Goal: Task Accomplishment & Management: Use online tool/utility

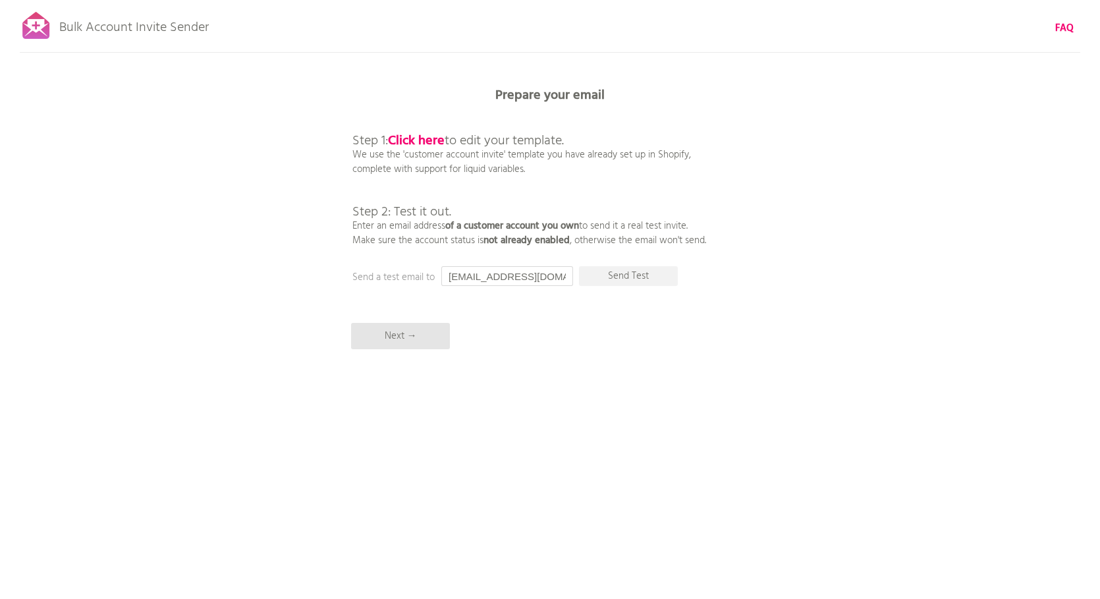
click at [508, 275] on input "[EMAIL_ADDRESS][DOMAIN_NAME]" at bounding box center [507, 276] width 132 height 20
click at [506, 275] on input "[EMAIL_ADDRESS][DOMAIN_NAME]" at bounding box center [507, 276] width 132 height 20
type input "[EMAIL_ADDRESS][DOMAIN_NAME]"
click at [689, 318] on div "Bulk Account Invite Sender FAQ Synced all customers! Pause sending (This can ta…" at bounding box center [550, 230] width 1100 height 461
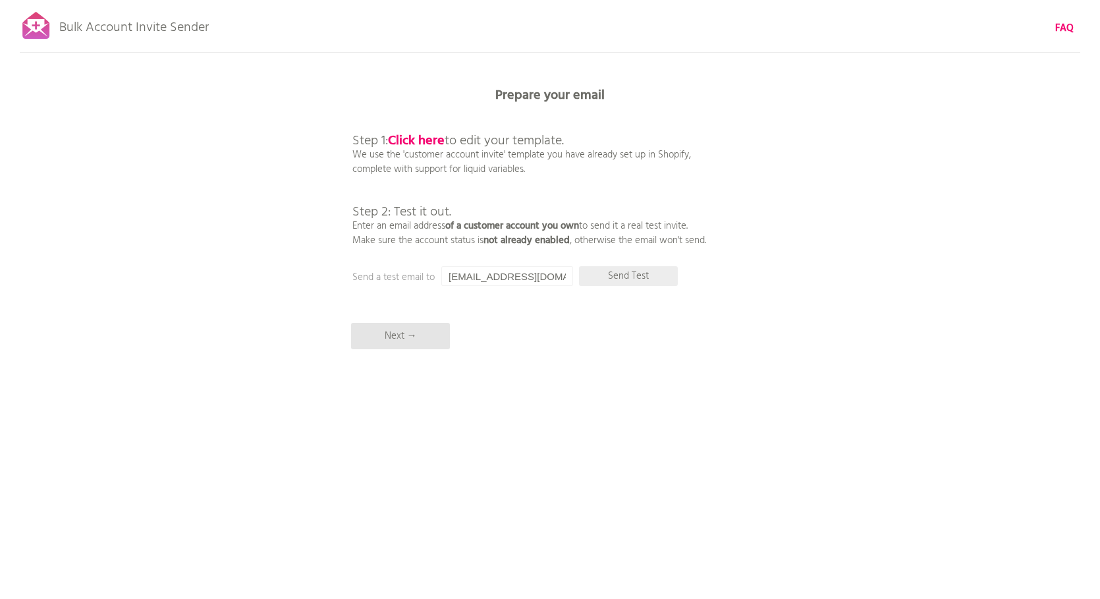
click at [603, 271] on p "Send Test" at bounding box center [628, 276] width 99 height 20
click at [430, 339] on p "Next →" at bounding box center [400, 336] width 99 height 26
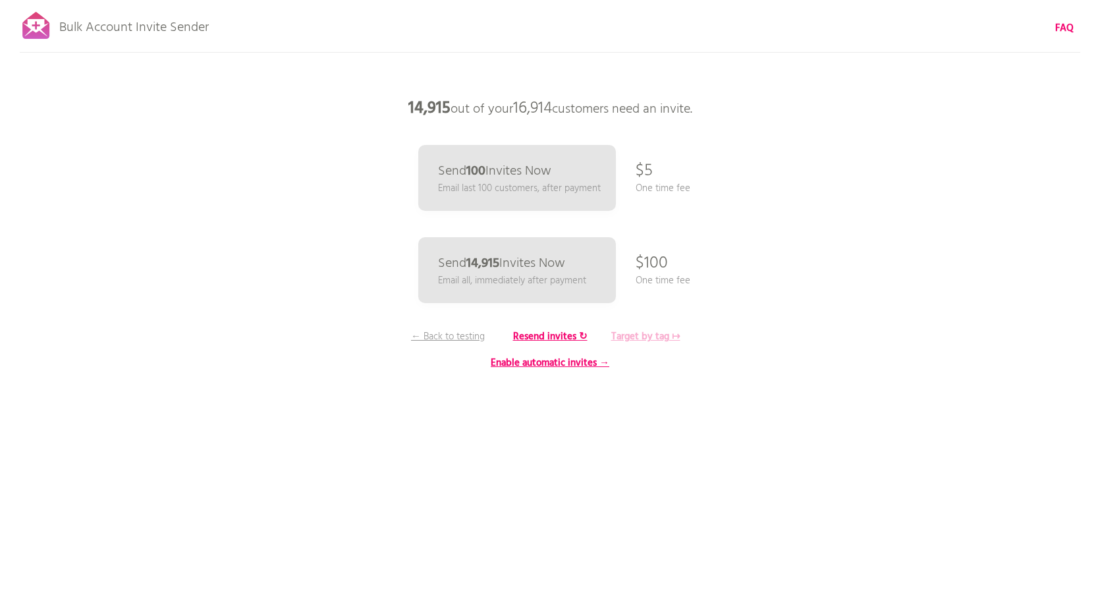
click at [654, 337] on b "Target by tag ↦" at bounding box center [645, 337] width 69 height 16
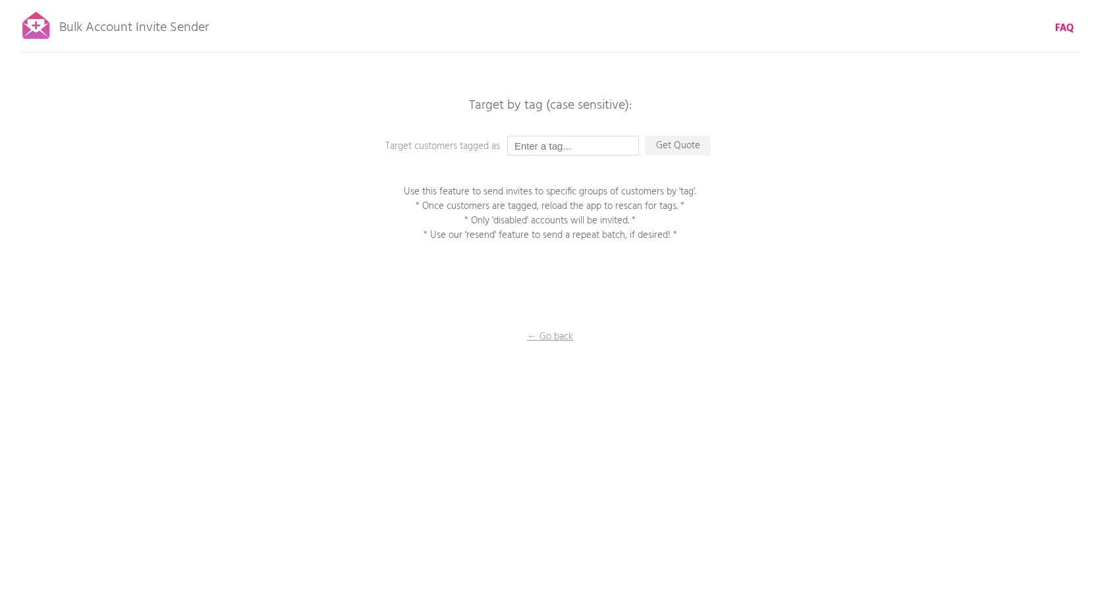
click at [599, 143] on input "text" at bounding box center [573, 146] width 132 height 20
type input "Not Enabled"
click at [758, 190] on div "Bulk Account Invite Sender FAQ Synced all customers! Pause sending (This can ta…" at bounding box center [550, 230] width 1100 height 461
click at [707, 146] on p "Get Quote" at bounding box center [678, 146] width 66 height 20
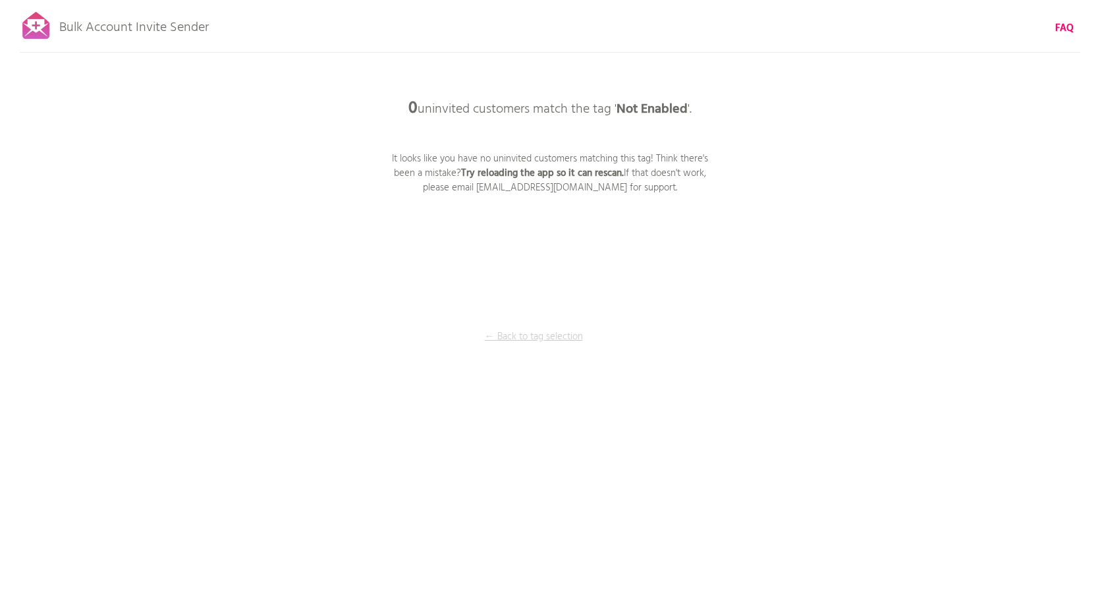
click at [531, 344] on p "← Back to tag selection" at bounding box center [533, 336] width 99 height 14
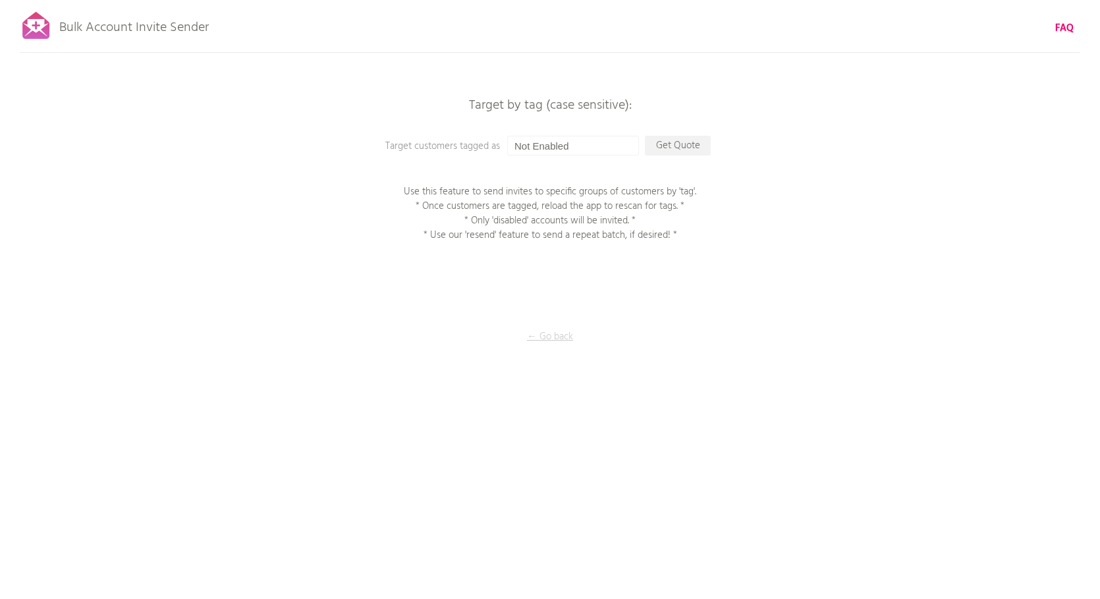
click at [557, 334] on p "← Go back" at bounding box center [550, 336] width 132 height 14
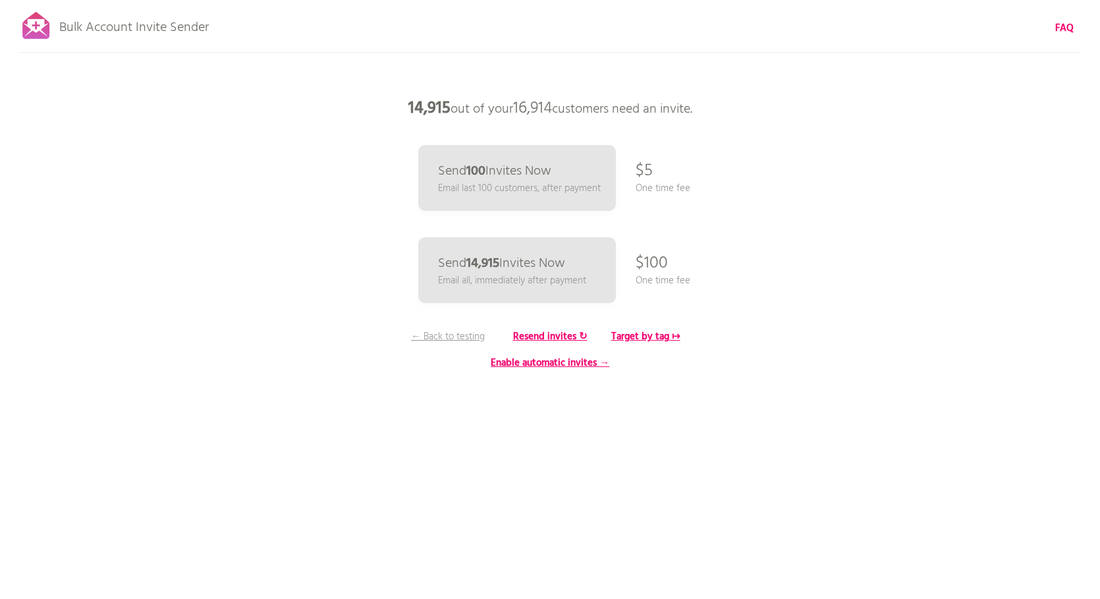
click at [318, 260] on div "Bulk Account Invite Sender FAQ Synced all customers! Pause sending (This can ta…" at bounding box center [550, 230] width 1100 height 461
click at [549, 336] on b "Resend invites ↻" at bounding box center [550, 337] width 74 height 16
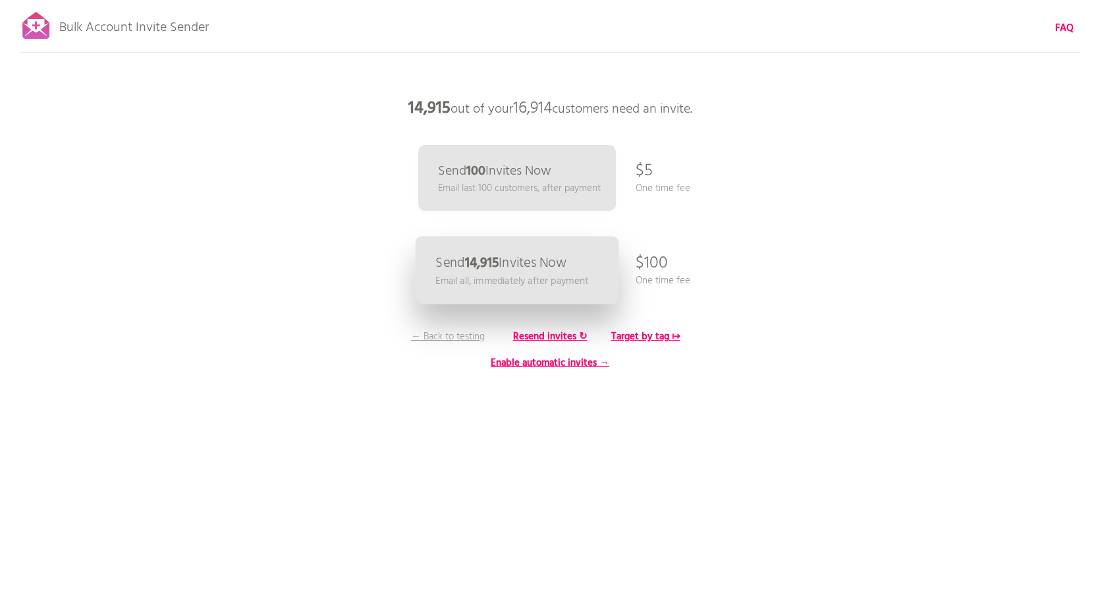
click at [550, 262] on p "Send 14,915 Invites Now" at bounding box center [500, 263] width 131 height 14
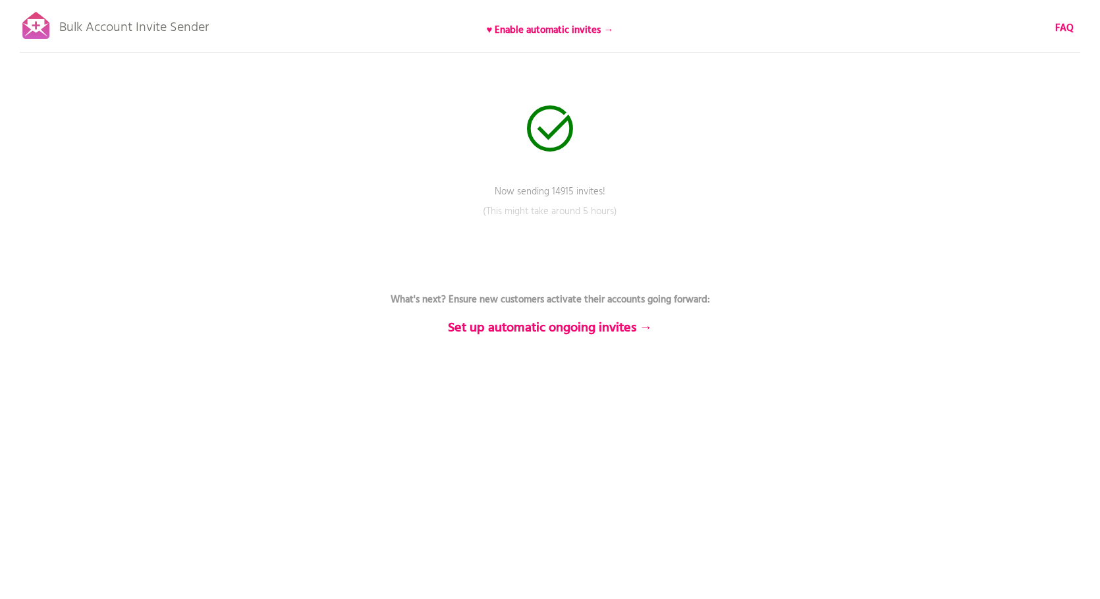
click at [588, 246] on div "Bulk Account Invite Sender ♥ Enable automatic invites → FAQ Now sending 14915 i…" at bounding box center [550, 230] width 1100 height 461
click at [30, 23] on div at bounding box center [36, 25] width 33 height 33
click at [138, 32] on p "Bulk Account Invite Sender" at bounding box center [134, 24] width 150 height 33
click at [564, 322] on b "Set up automatic ongoing invites →" at bounding box center [550, 328] width 205 height 21
click at [628, 270] on p "What's next? Ensure new customers activate their accounts going forward: Set up…" at bounding box center [549, 299] width 395 height 71
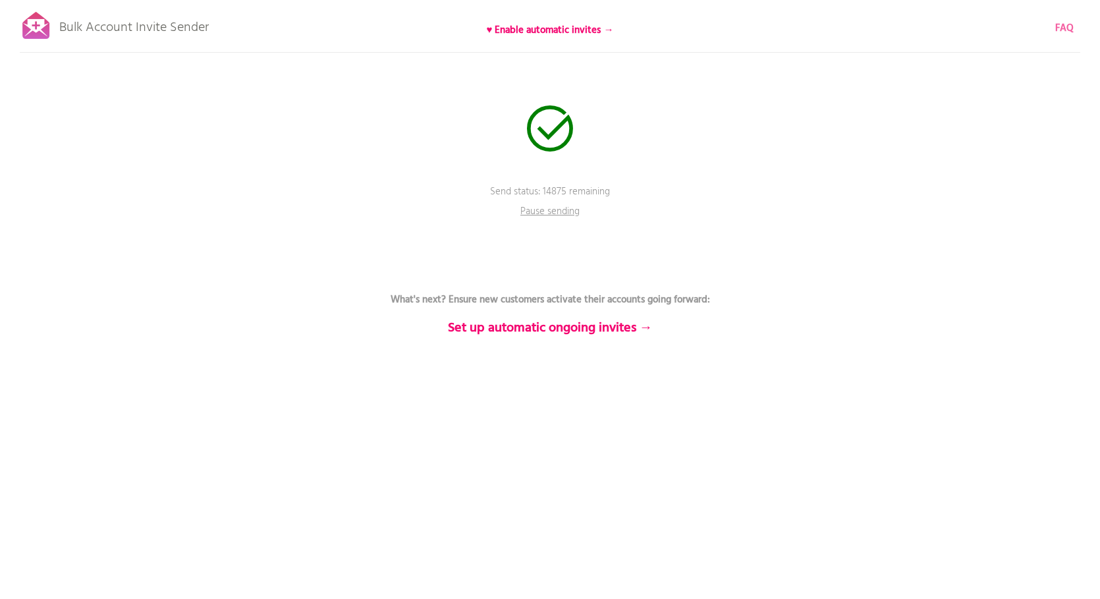
click at [1071, 23] on b "FAQ" at bounding box center [1064, 28] width 18 height 16
click at [705, 242] on div "Bulk Account Invite Sender ♥ Enable automatic invites → FAQ Send status: 14875 …" at bounding box center [550, 230] width 1100 height 461
